Goal: Contribute content: Add original content to the website for others to see

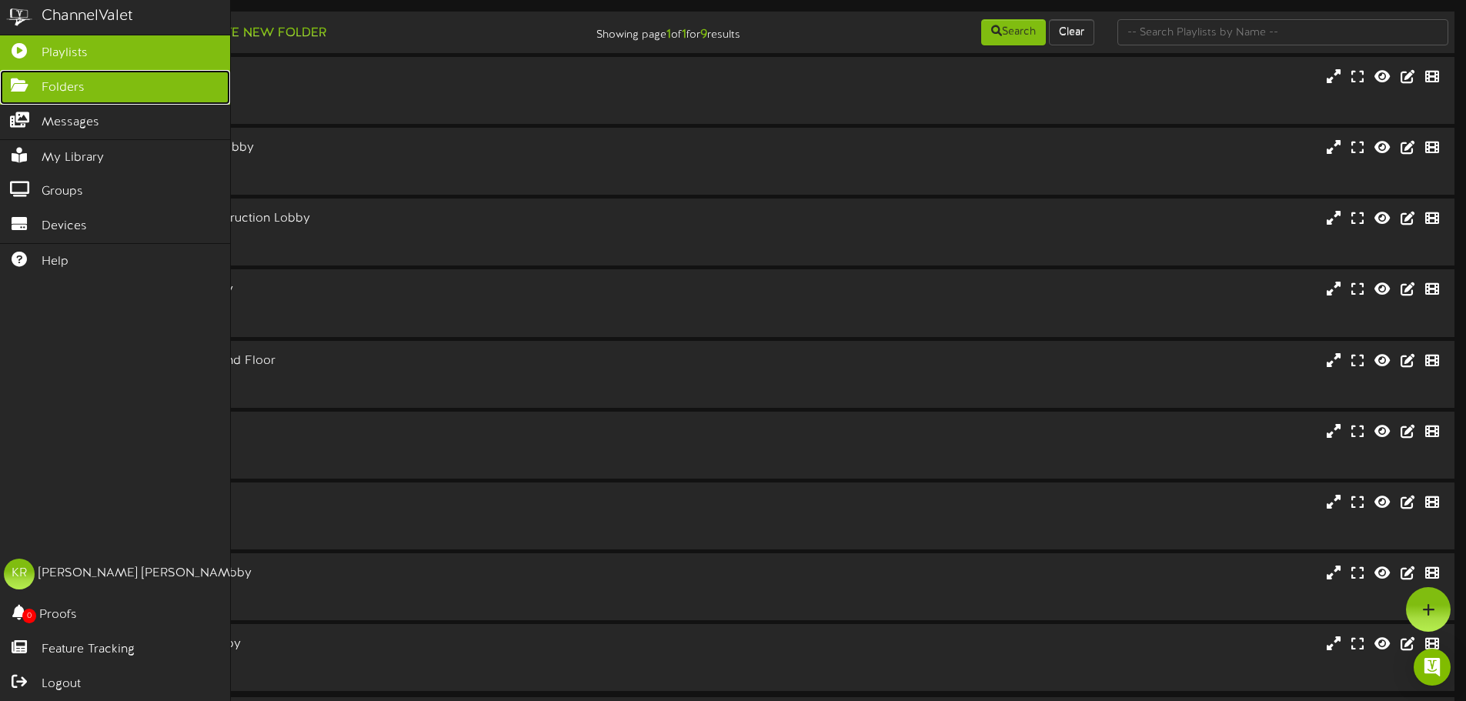
click at [34, 82] on icon at bounding box center [19, 84] width 38 height 12
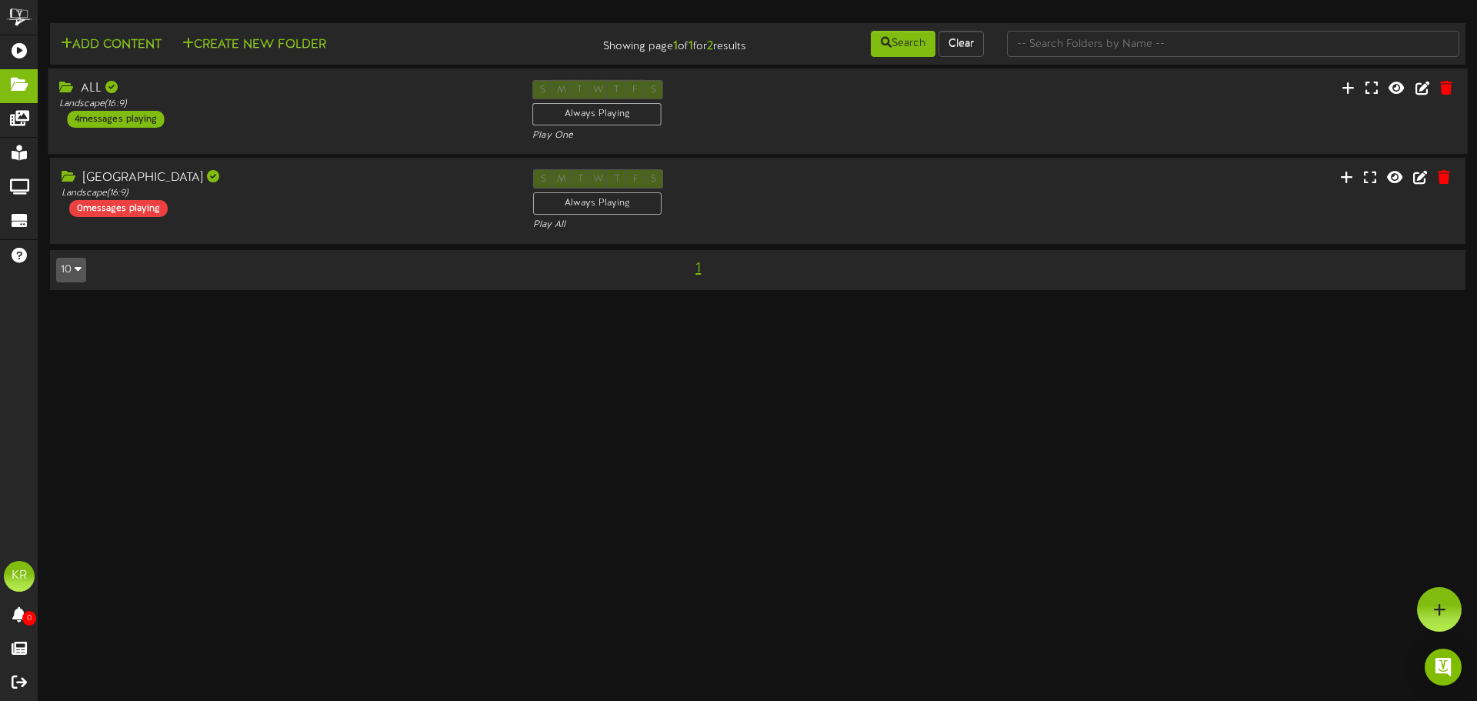
click at [148, 89] on div "ALL" at bounding box center [284, 89] width 450 height 18
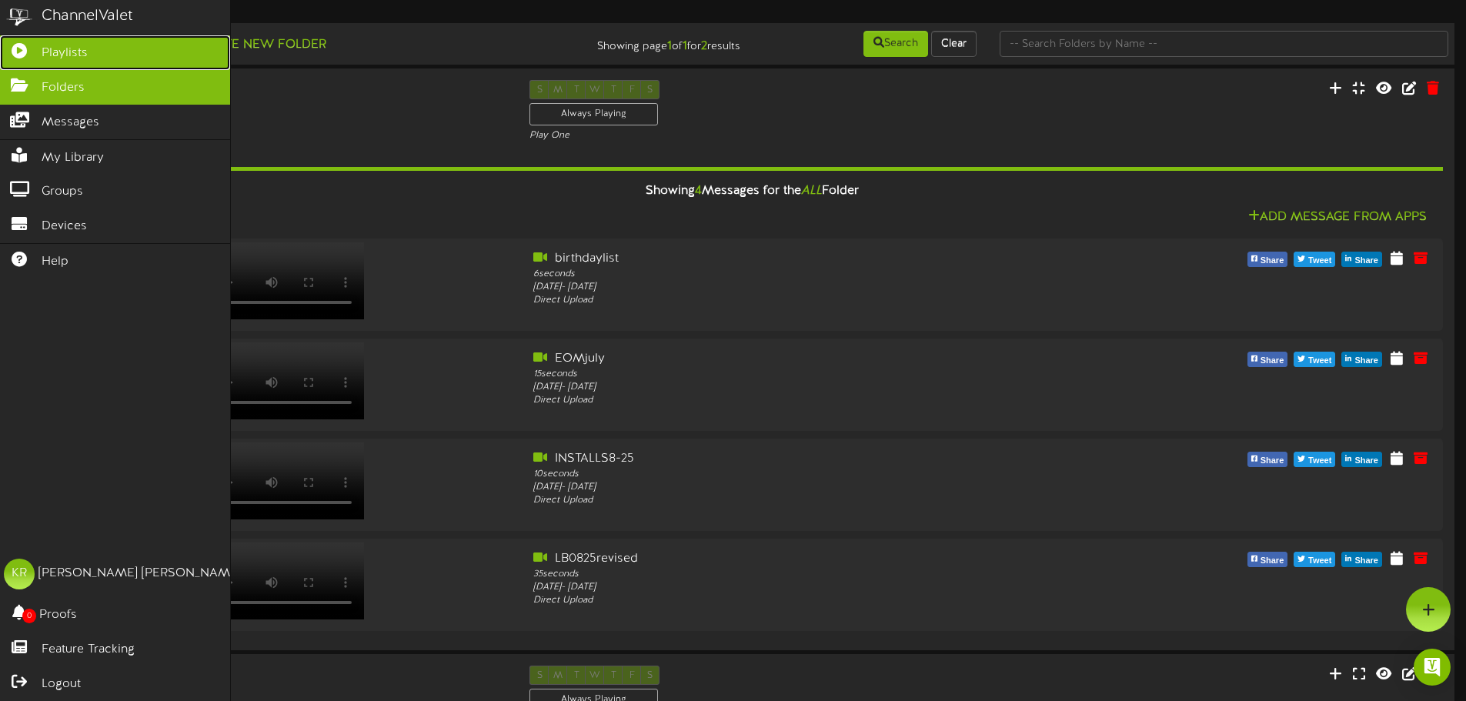
click at [47, 42] on link "Playlists" at bounding box center [115, 52] width 230 height 35
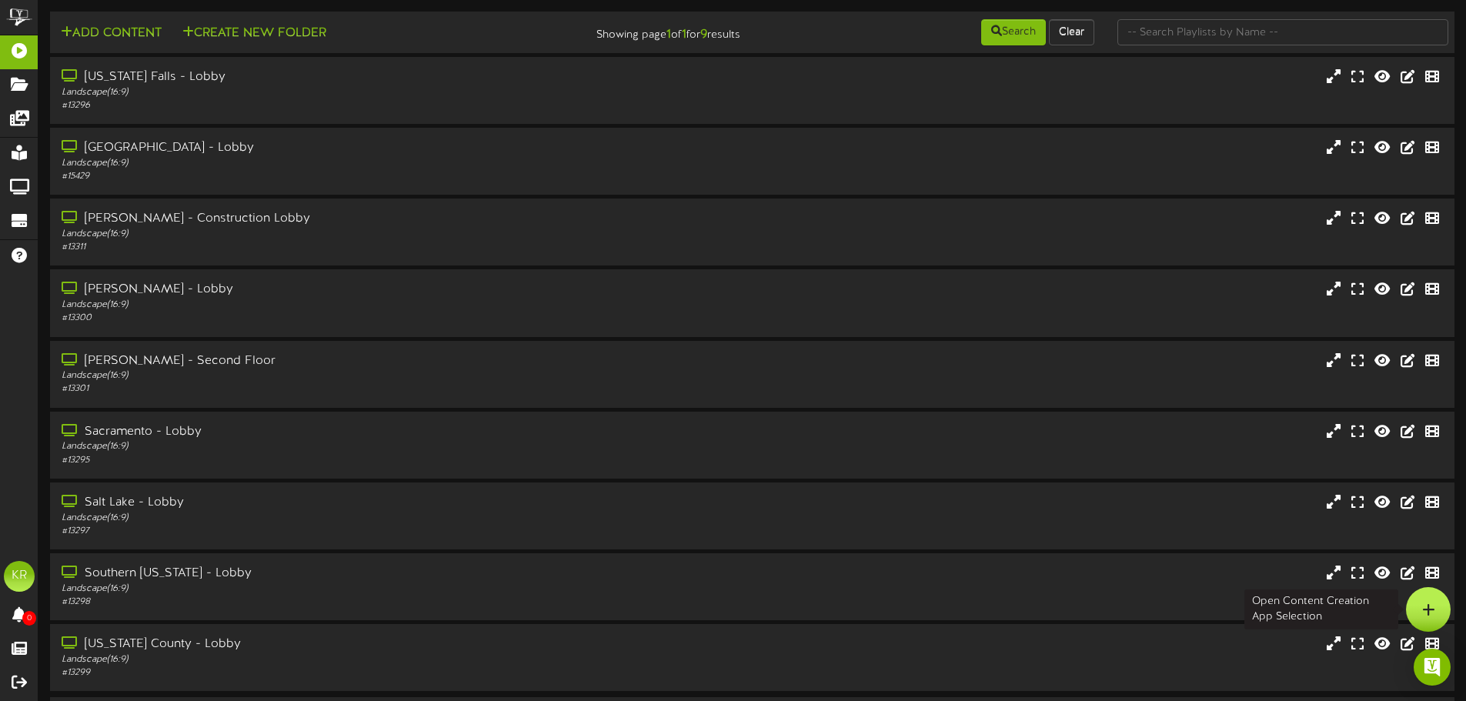
click at [1435, 613] on div at bounding box center [1428, 609] width 45 height 45
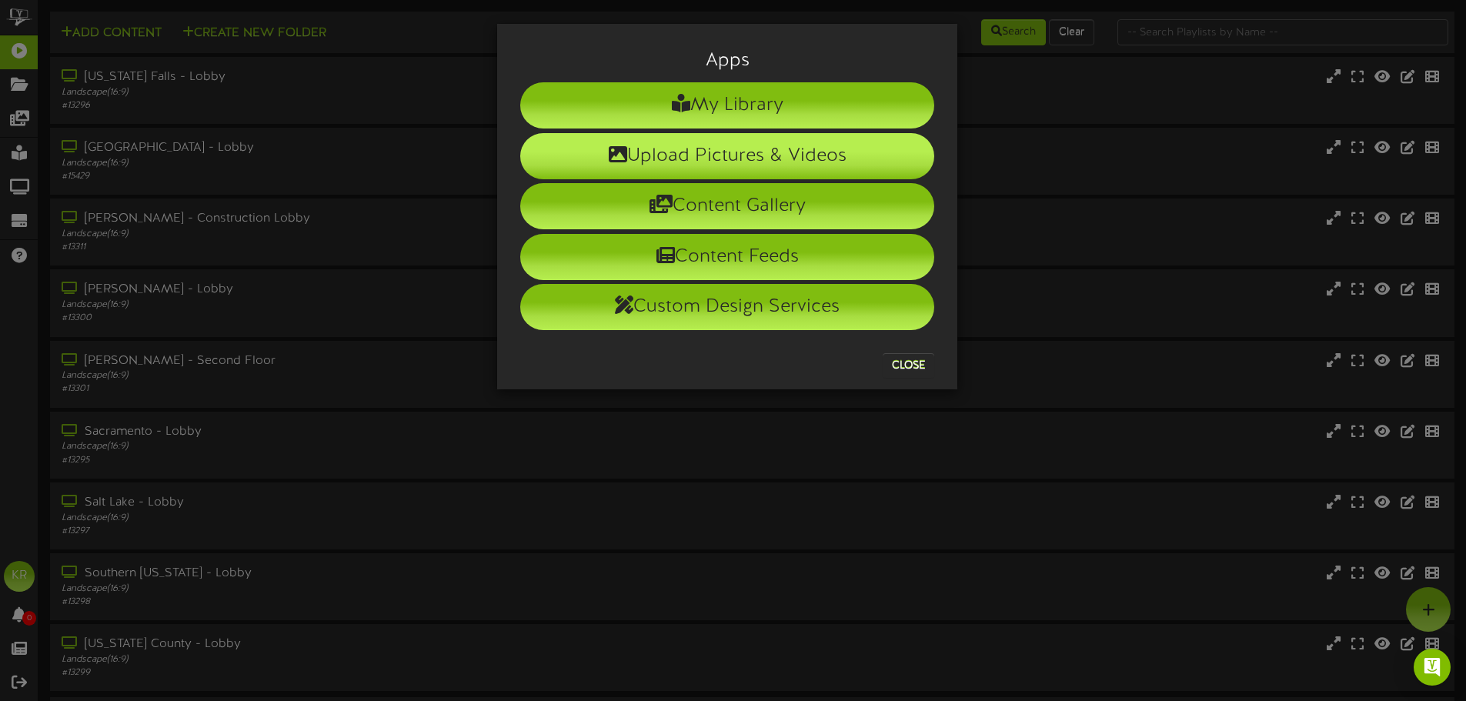
click at [719, 148] on li "Upload Pictures & Videos" at bounding box center [727, 156] width 414 height 46
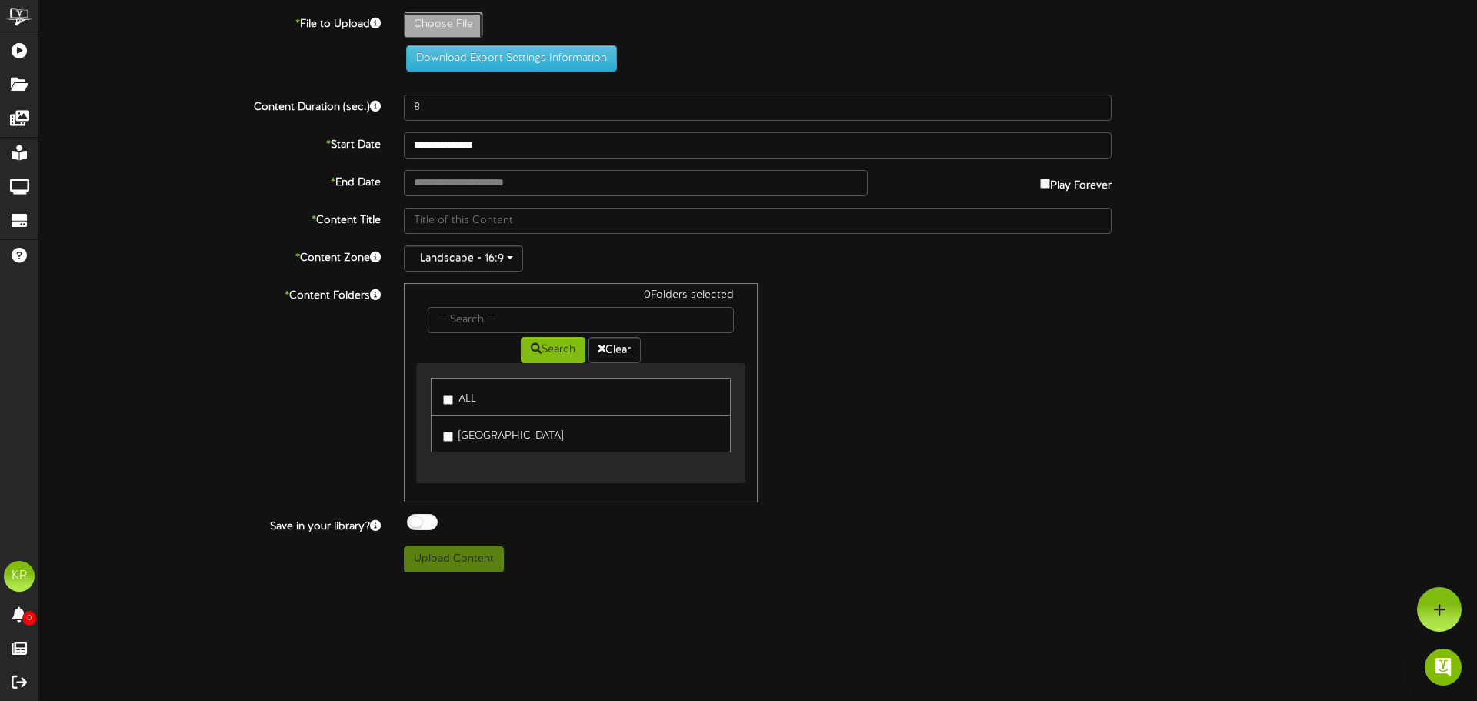
type input "**********"
type input "INSTALLS8-26"
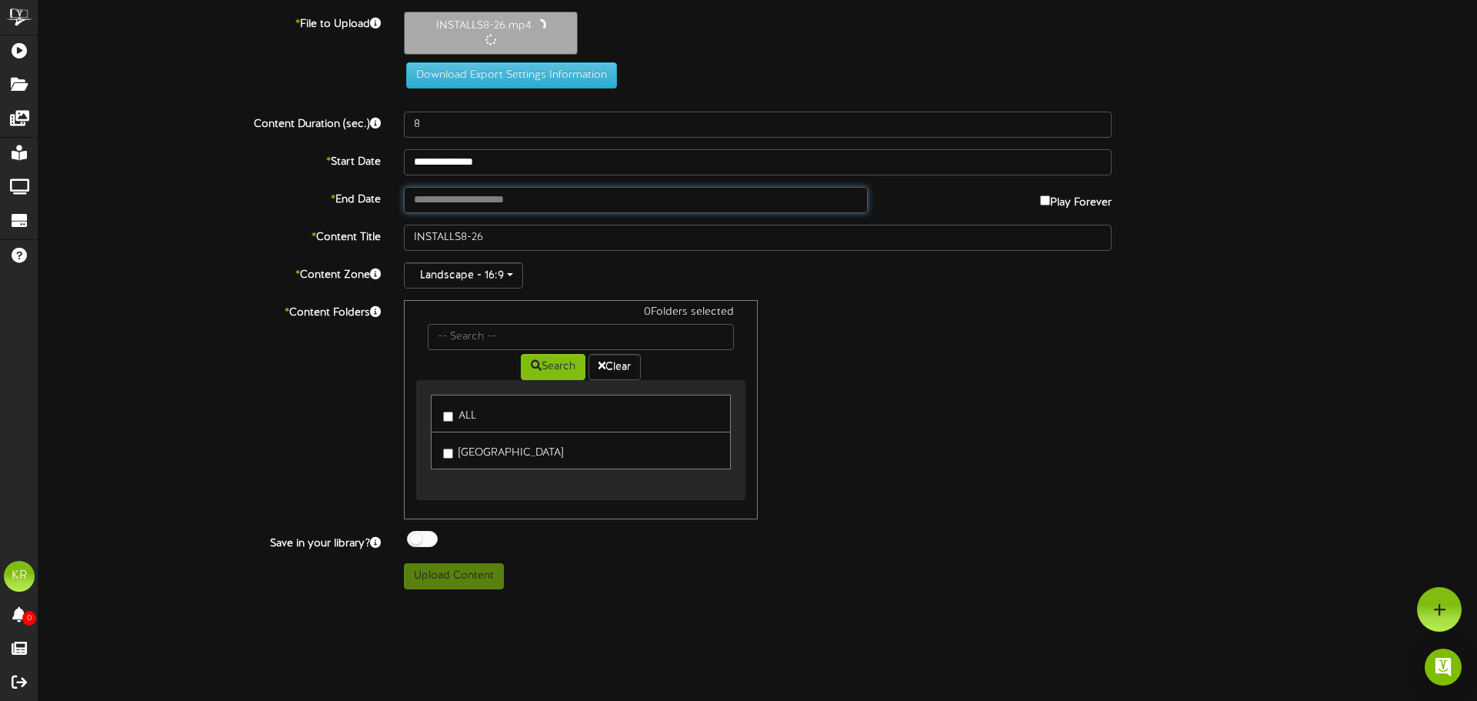
click at [428, 197] on input "text" at bounding box center [636, 200] width 464 height 26
type input "**********"
type input "10"
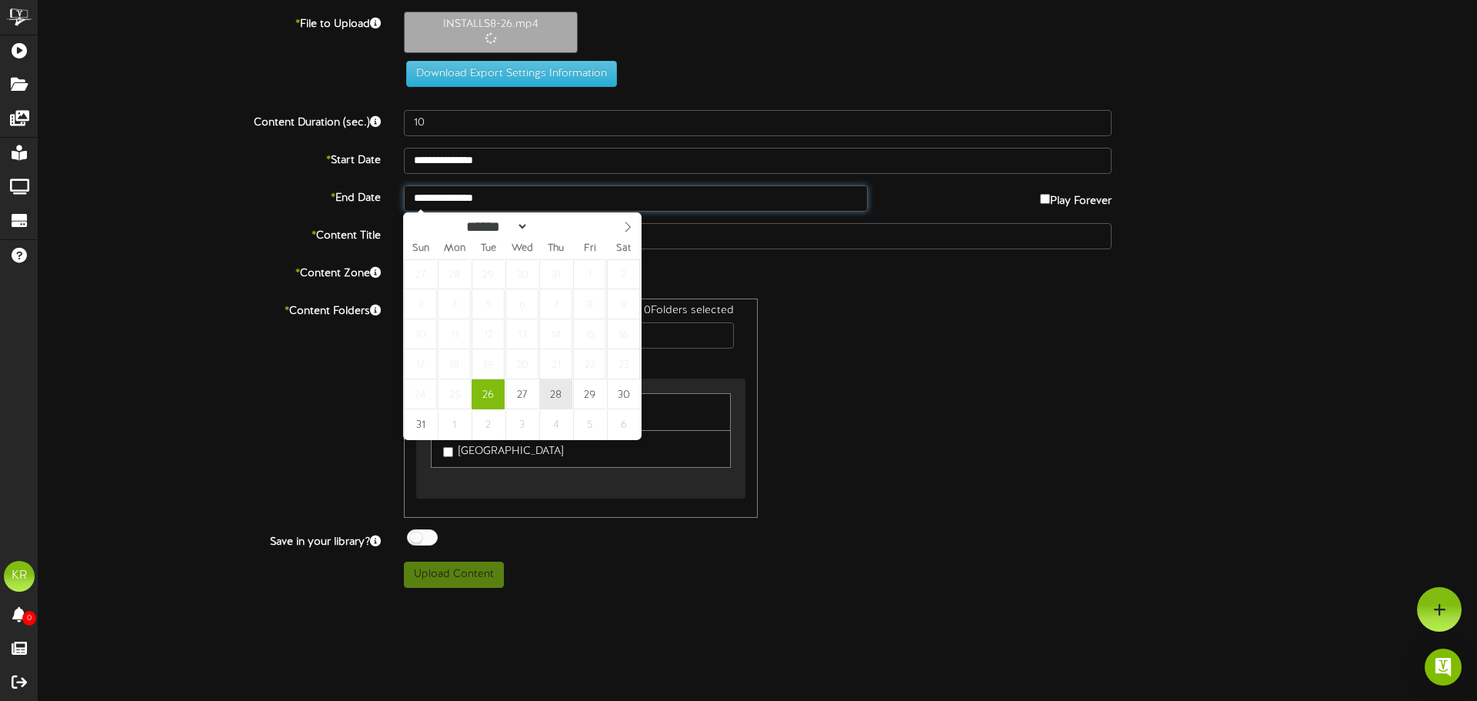
type input "**********"
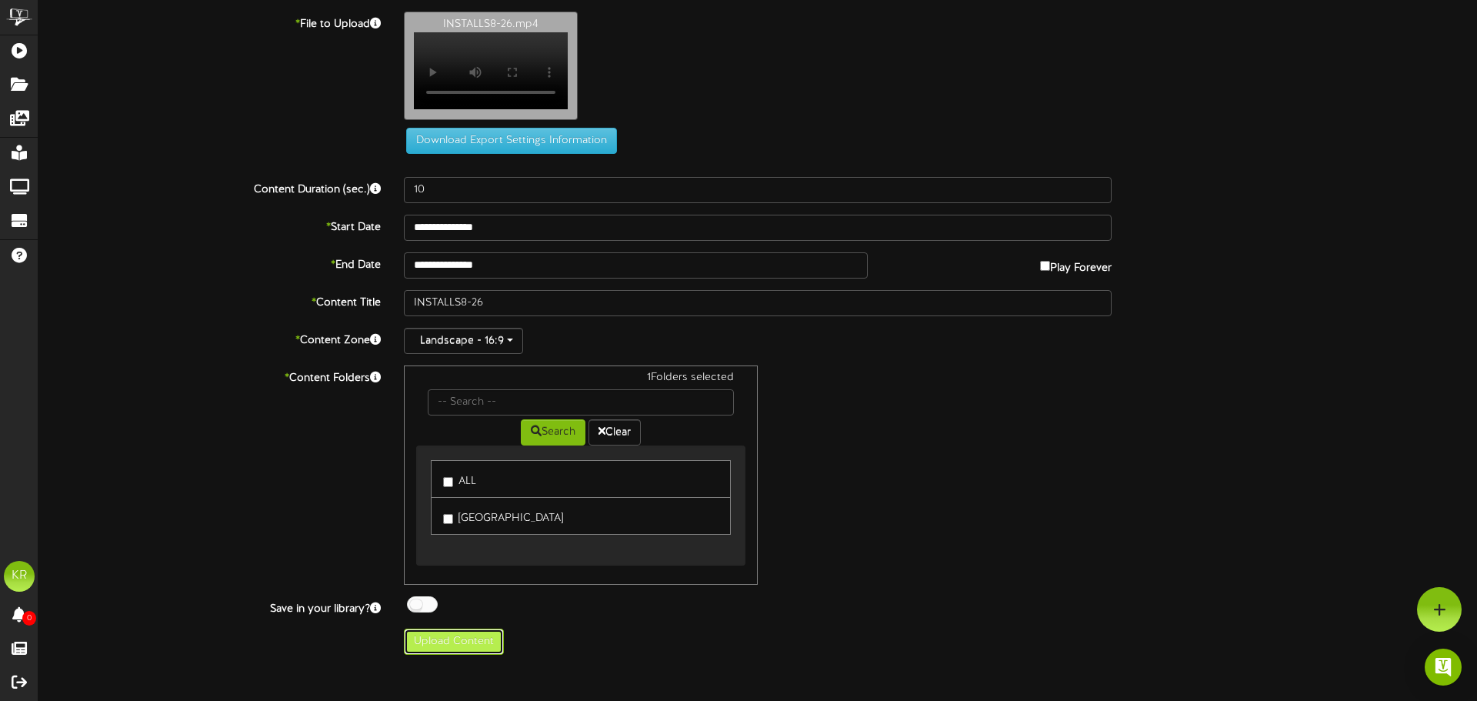
click at [486, 655] on button "Upload Content" at bounding box center [454, 642] width 100 height 26
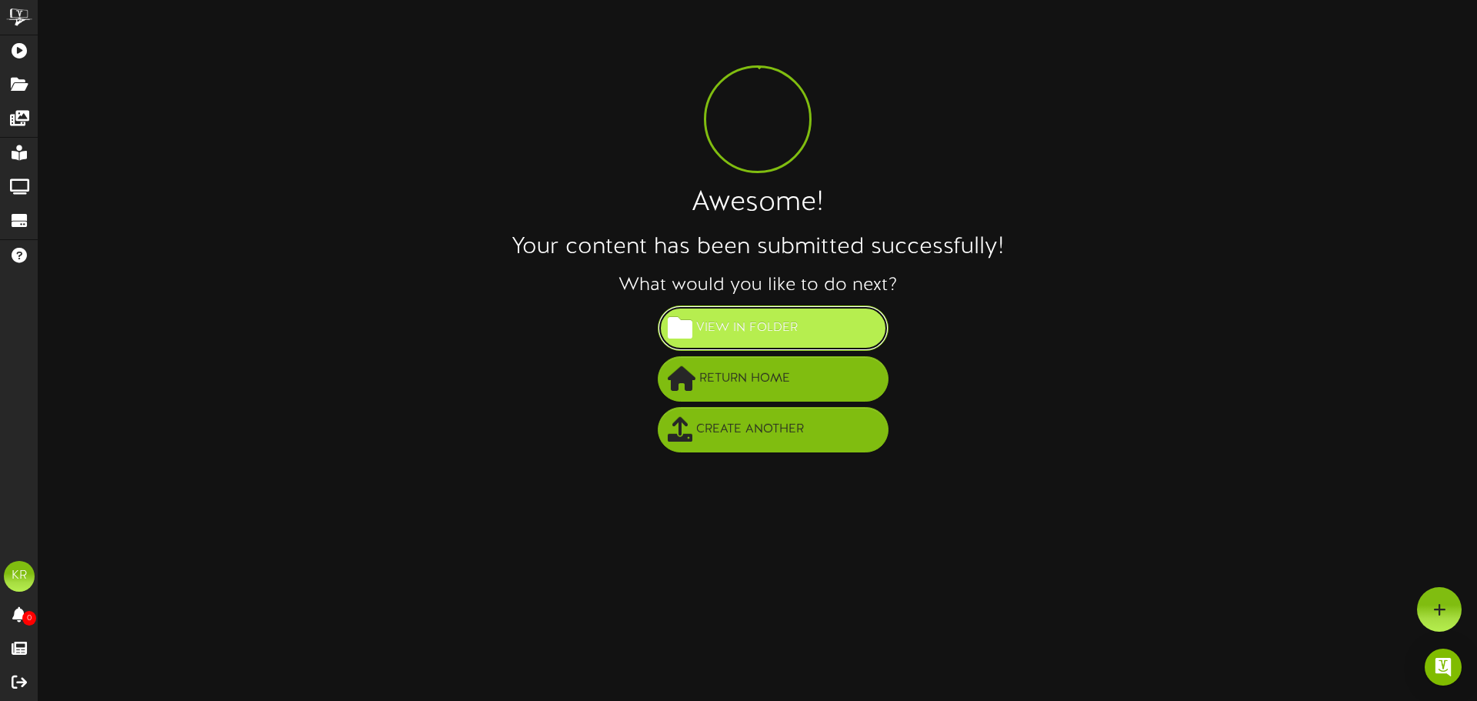
click at [771, 326] on span "View in Folder" at bounding box center [746, 327] width 109 height 25
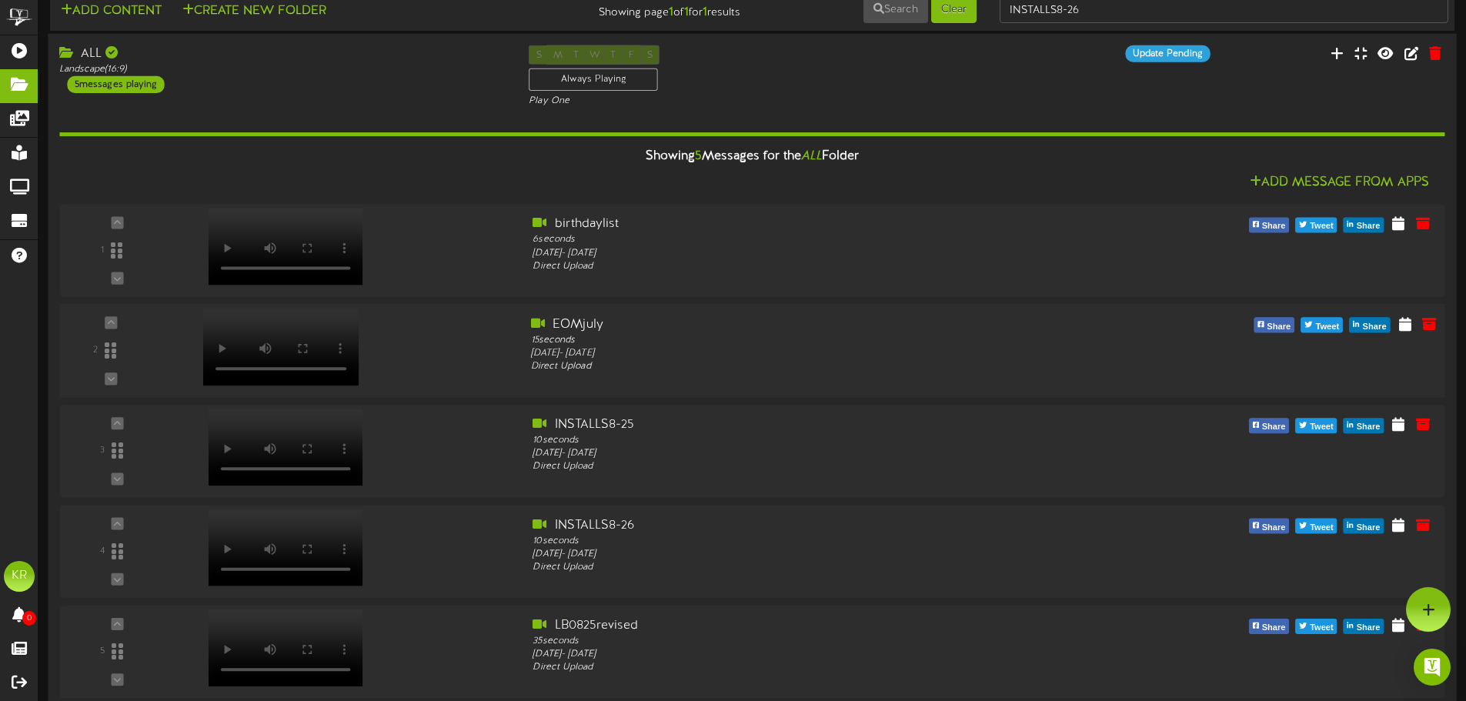
scroll to position [53, 0]
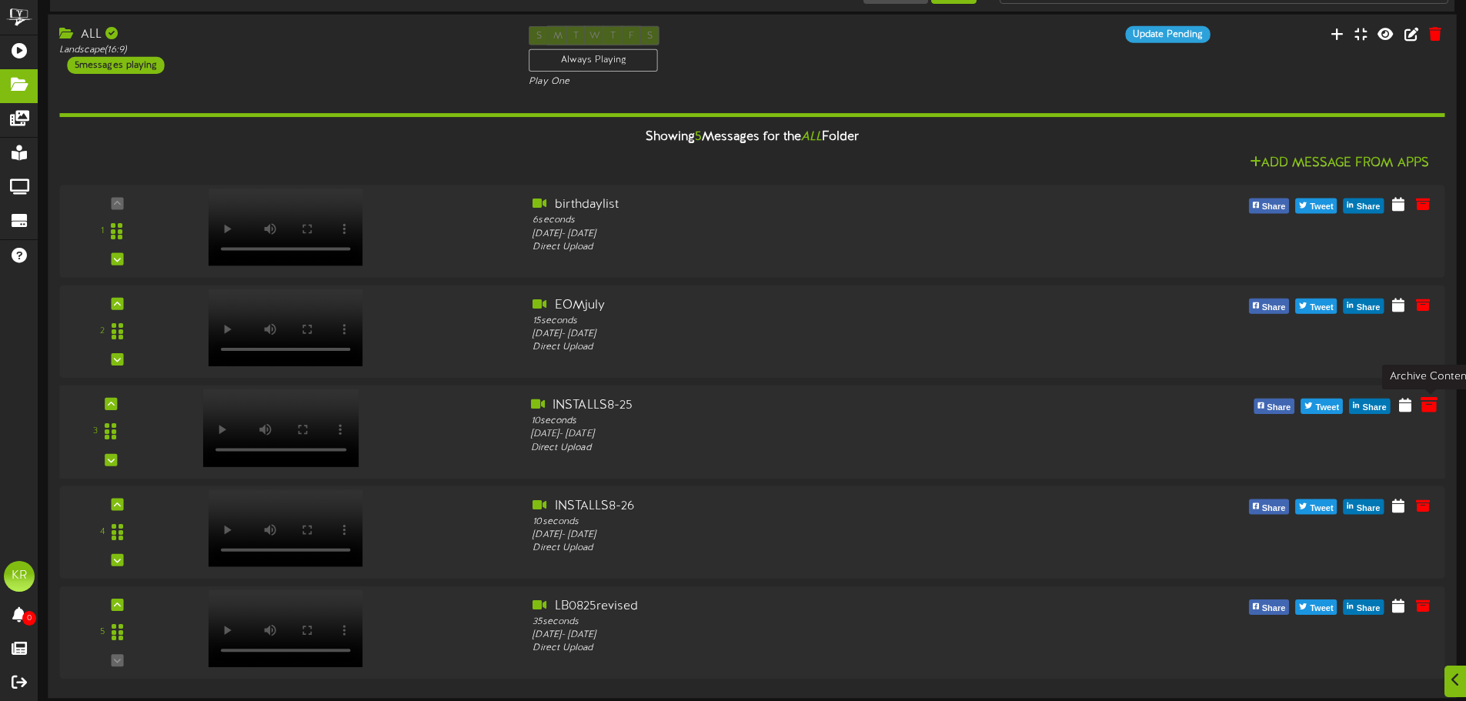
click at [1421, 410] on icon at bounding box center [1428, 403] width 17 height 17
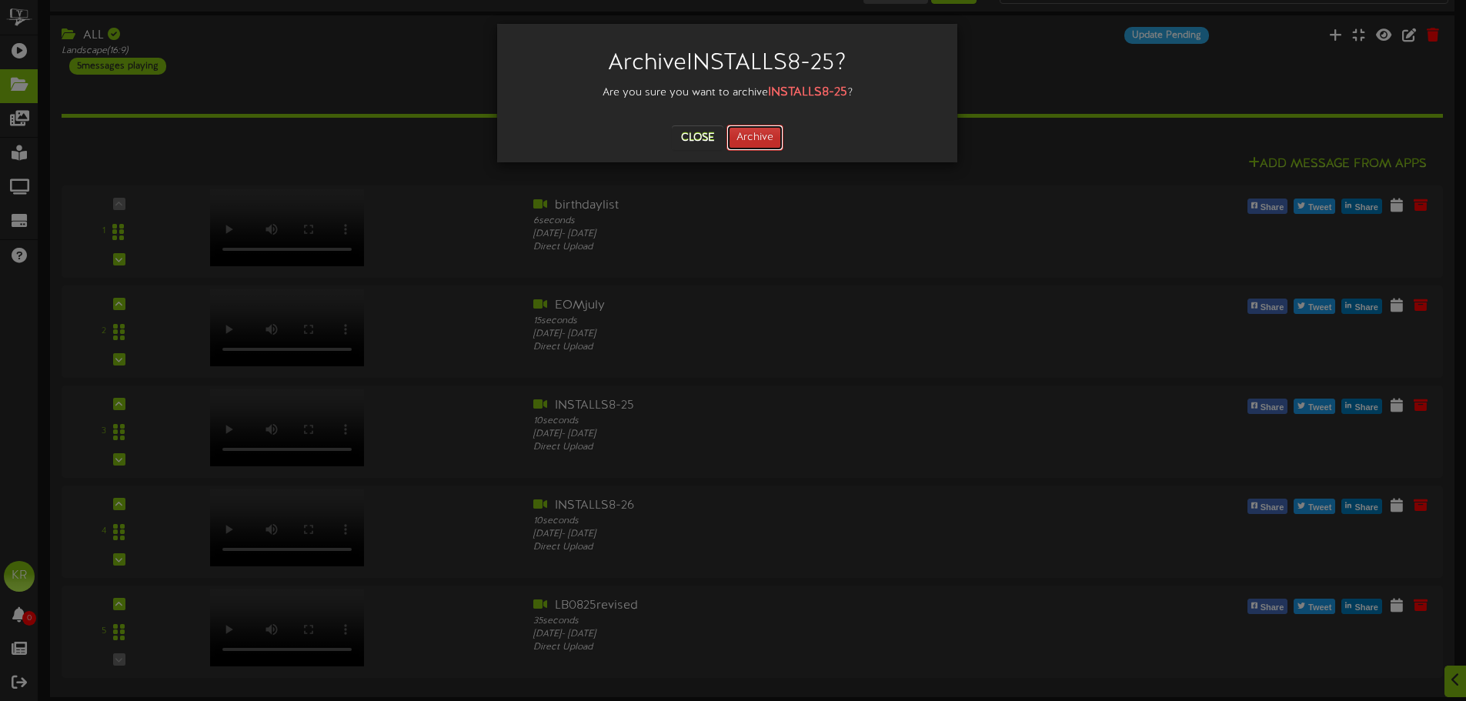
click at [756, 131] on button "Archive" at bounding box center [754, 138] width 57 height 26
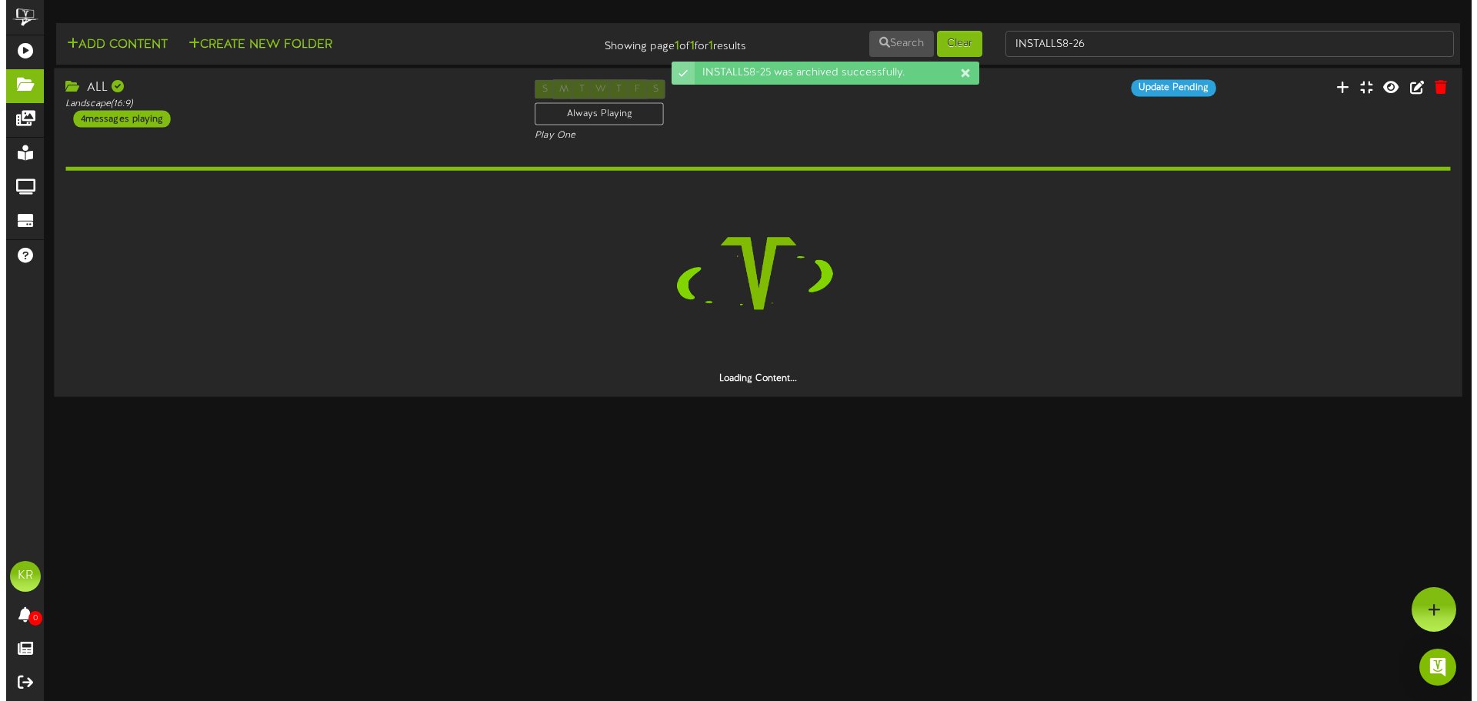
scroll to position [0, 0]
